Goal: Task Accomplishment & Management: Manage account settings

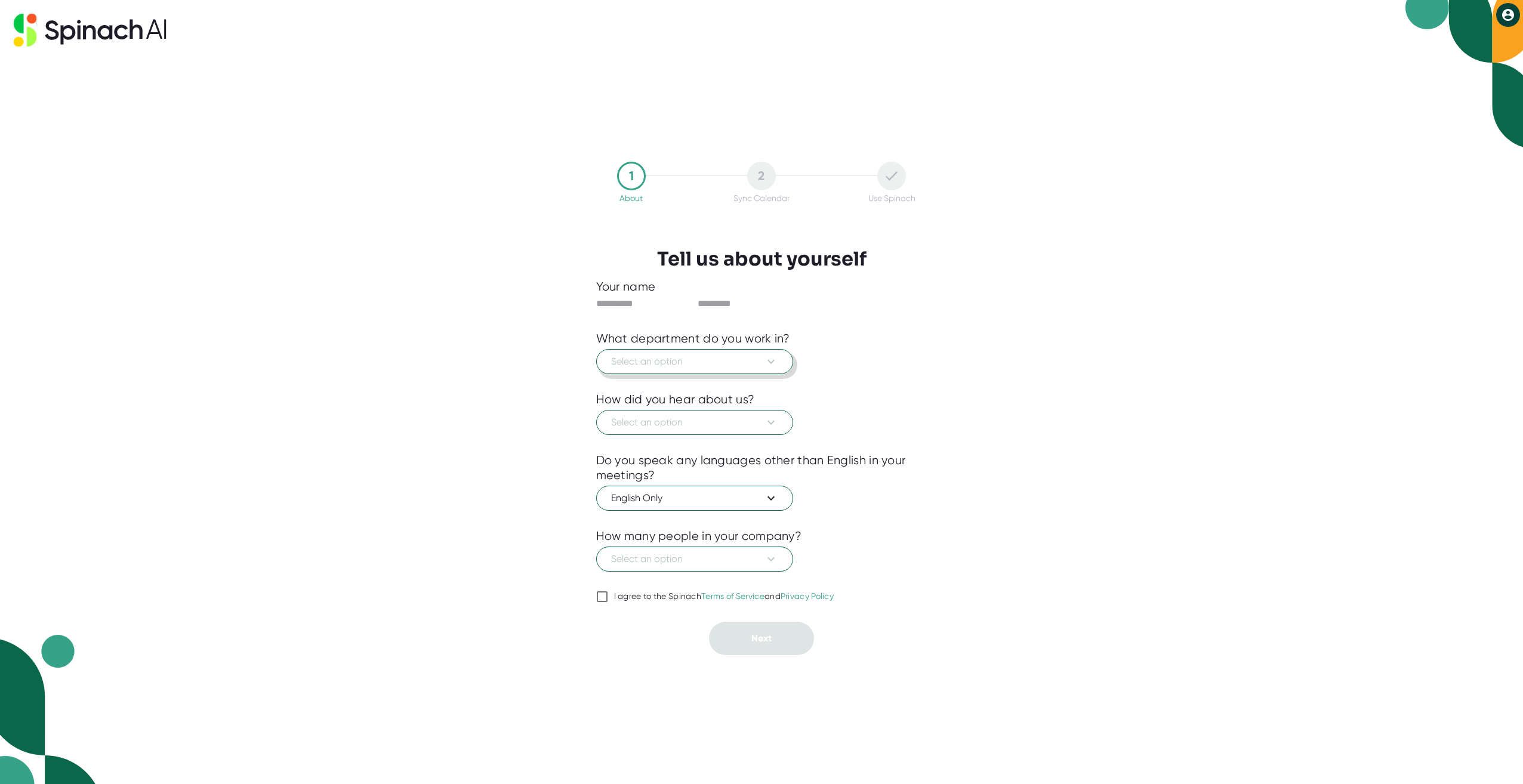
click at [783, 355] on button "Select an option" at bounding box center [694, 362] width 197 height 25
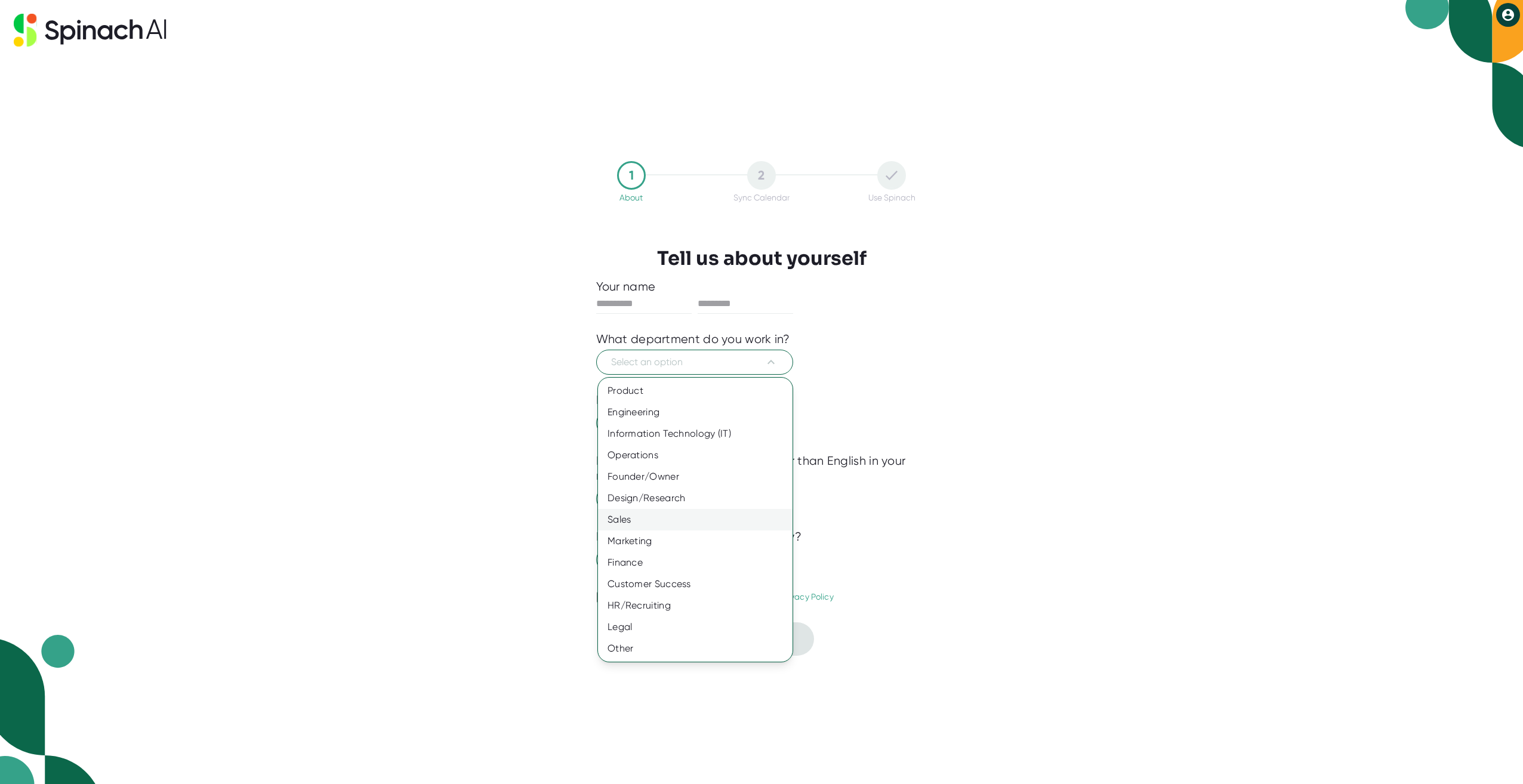
click at [646, 518] on div "Sales" at bounding box center [696, 520] width 195 height 21
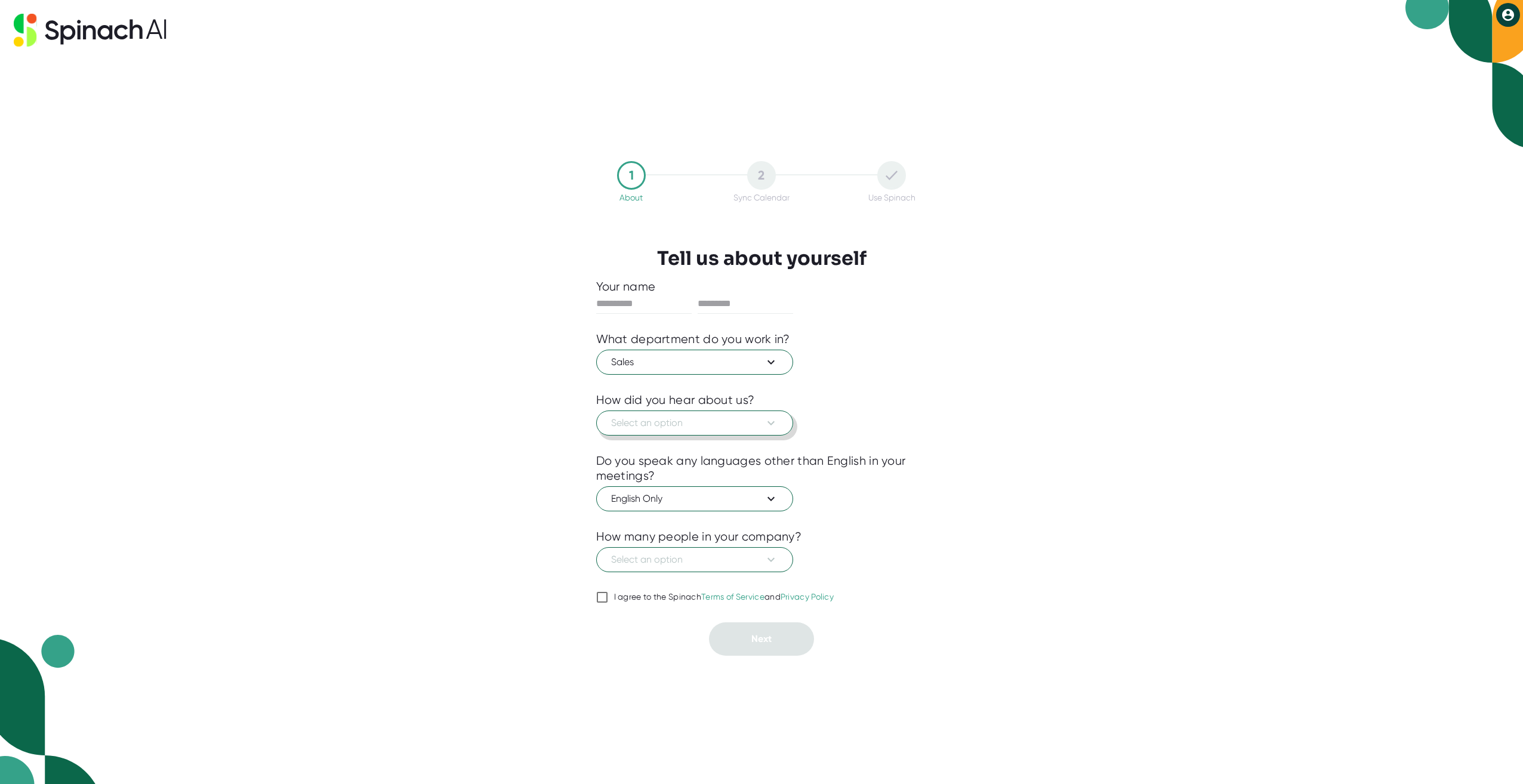
click at [698, 422] on span "Select an option" at bounding box center [694, 423] width 167 height 14
click at [622, 622] on div "Other" at bounding box center [696, 623] width 195 height 21
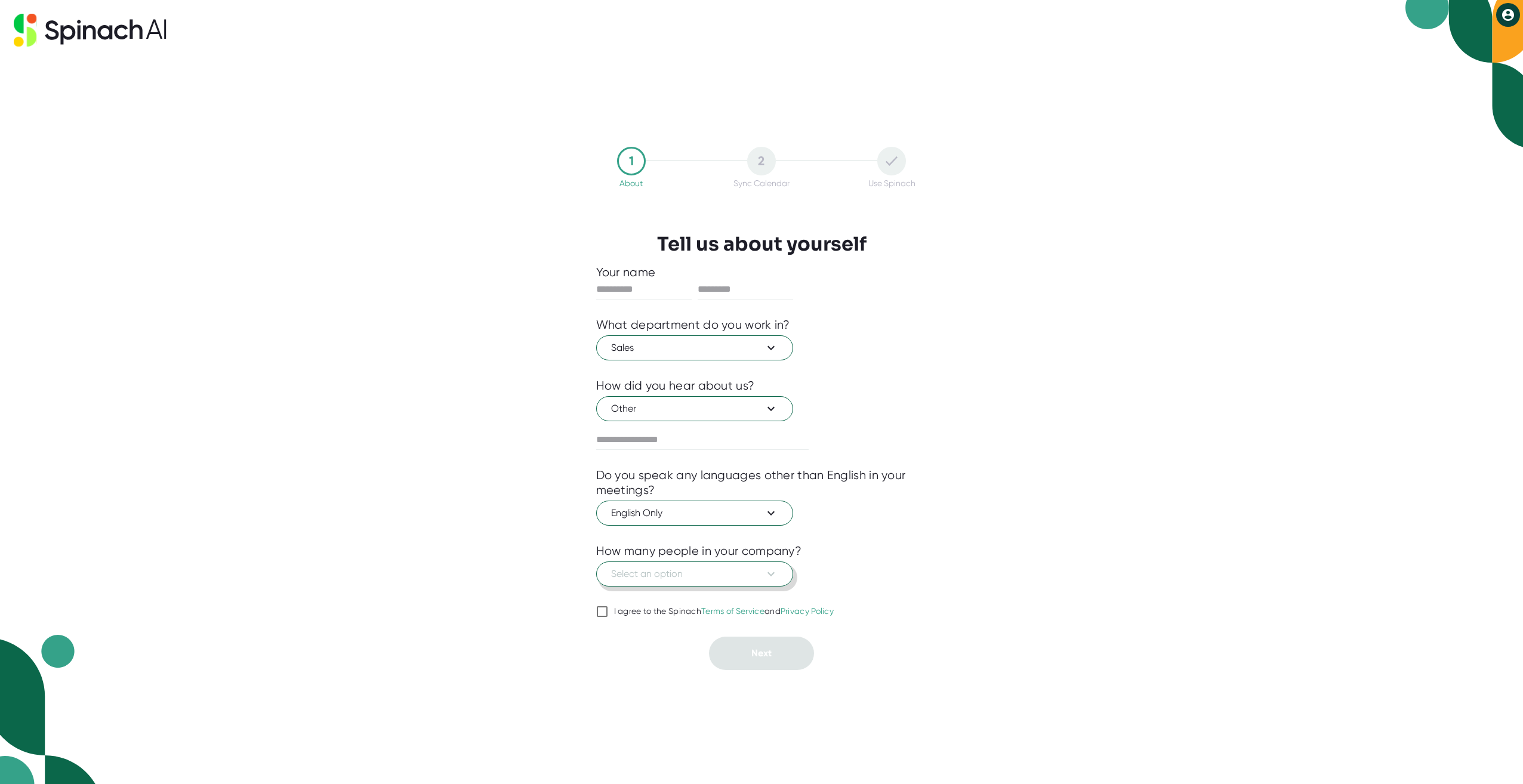
click at [651, 577] on span "Select an option" at bounding box center [694, 574] width 167 height 14
click at [644, 685] on div "501-1000" at bounding box center [696, 689] width 195 height 21
click at [603, 607] on input "I agree to the Spinach Terms of Service and Privacy Policy" at bounding box center [602, 611] width 12 height 14
checkbox input "true"
click at [625, 280] on input "text" at bounding box center [644, 289] width 95 height 19
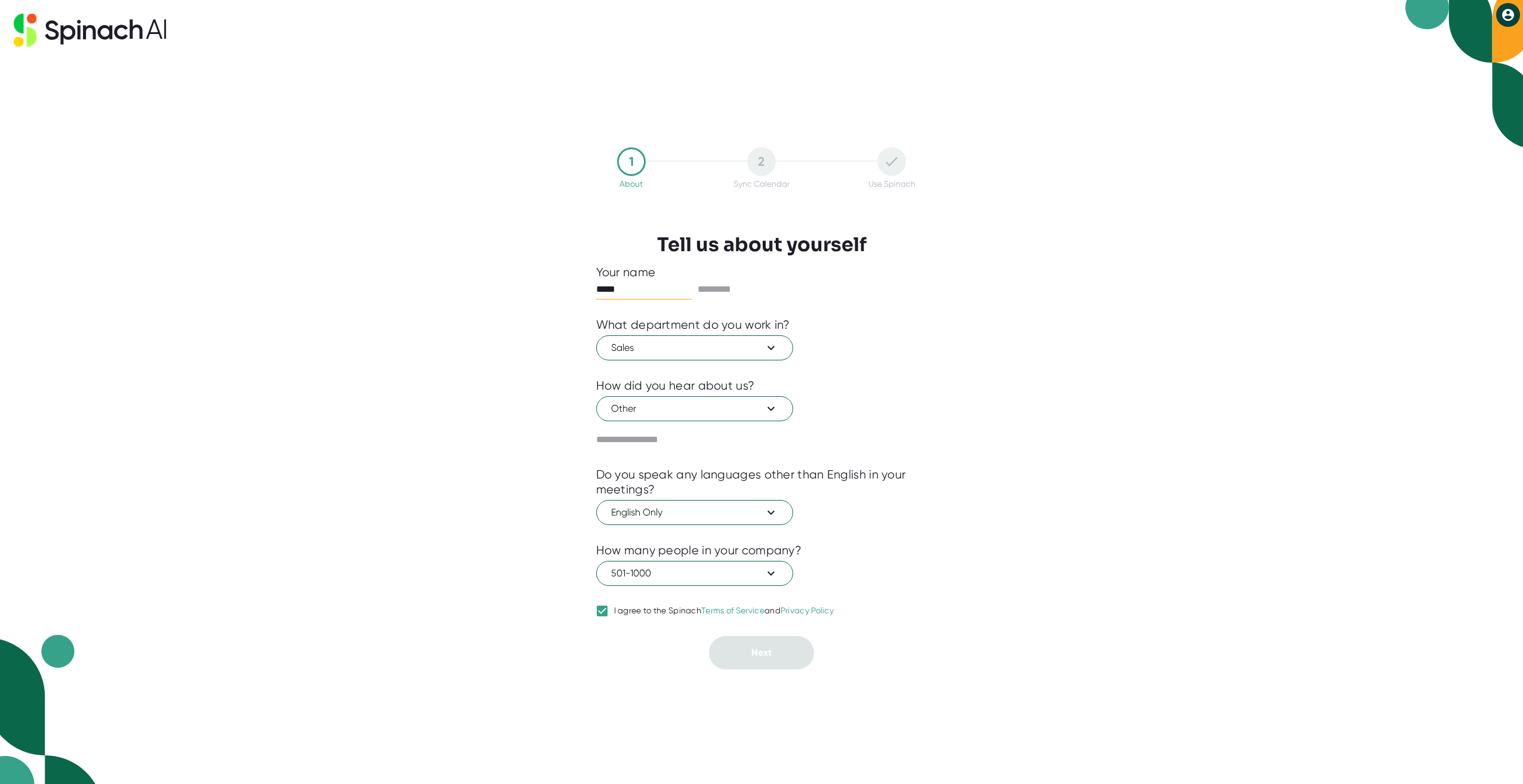
type input "*****"
type input "****"
click at [763, 652] on span "Next" at bounding box center [761, 653] width 20 height 12
click at [357, 375] on div "1 About 2 Sync Calendar Use Spinach Tell us about yourself Your name ***** ****…" at bounding box center [761, 392] width 1523 height 784
click at [674, 436] on input "text" at bounding box center [703, 440] width 213 height 19
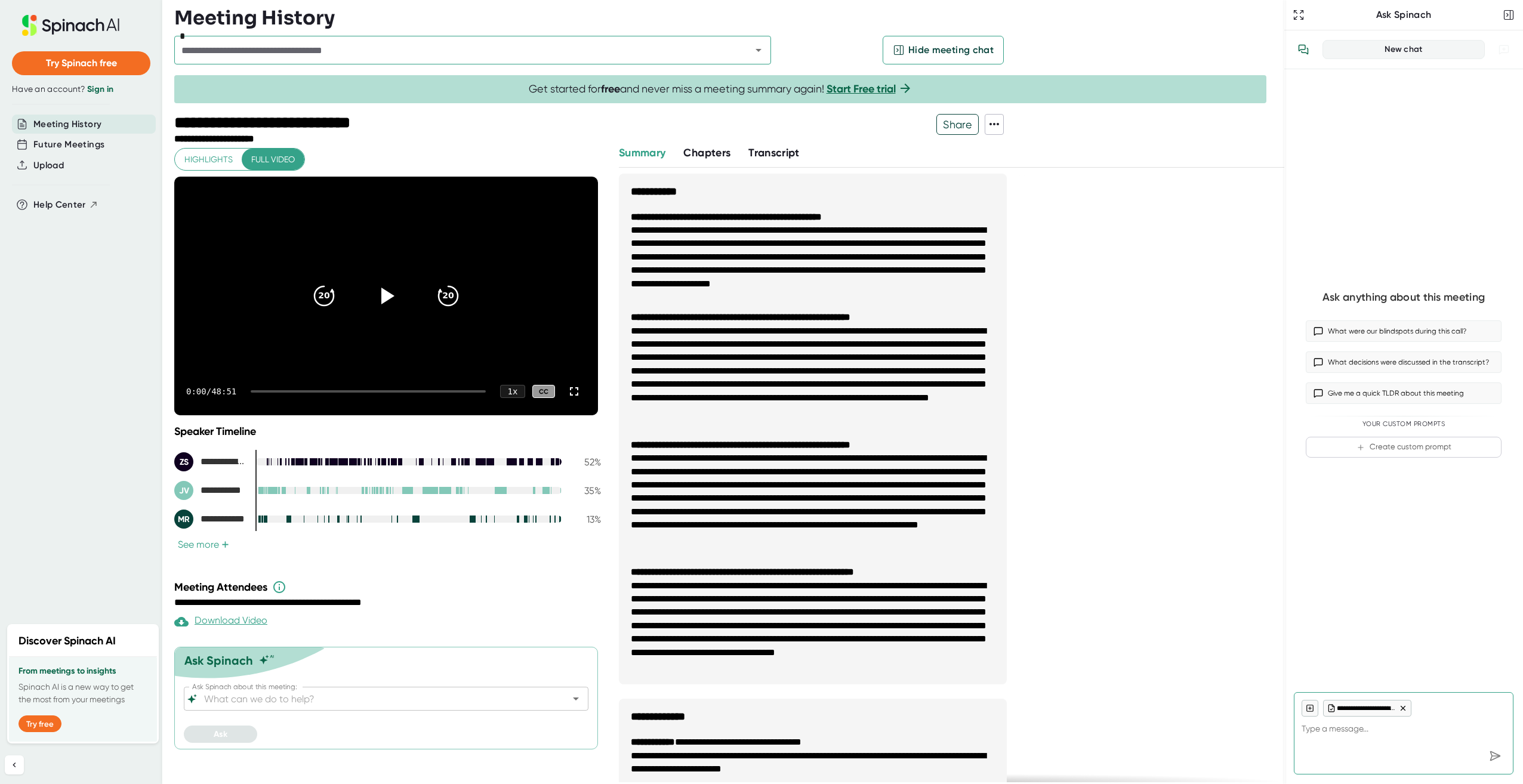
type textarea "x"
click at [100, 88] on link "Sign in" at bounding box center [100, 90] width 26 height 10
